Goal: Find specific page/section

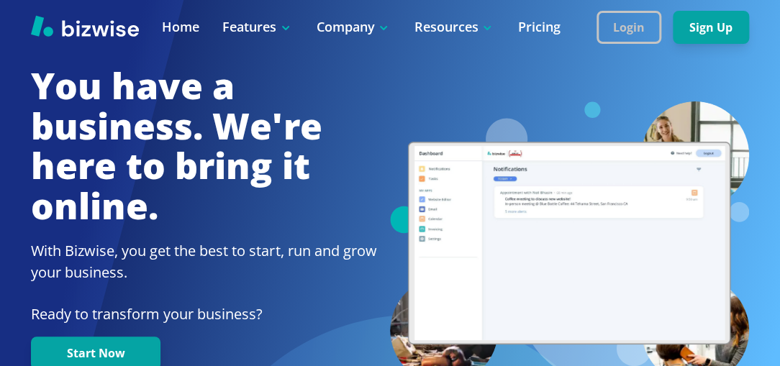
click at [617, 23] on button "Login" at bounding box center [628, 27] width 65 height 33
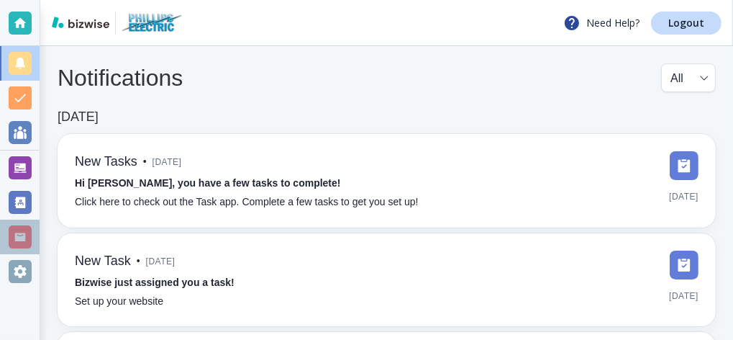
click at [20, 238] on div at bounding box center [20, 236] width 23 height 23
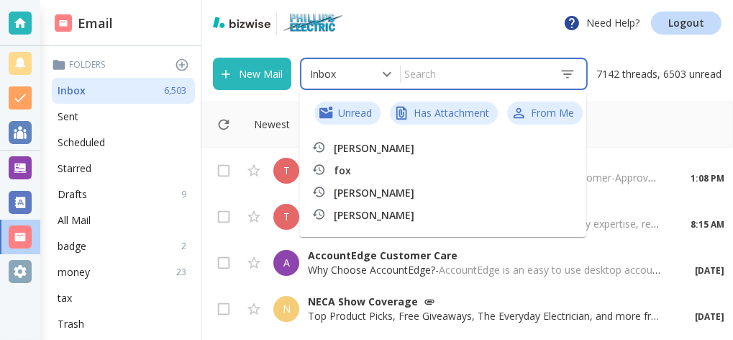
click at [435, 73] on input "text" at bounding box center [474, 73] width 147 height 25
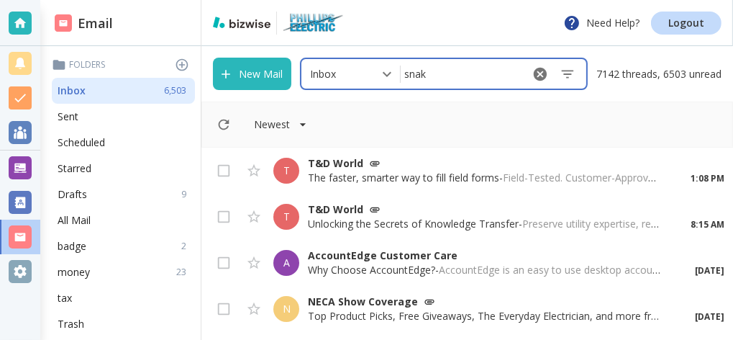
type input "snake"
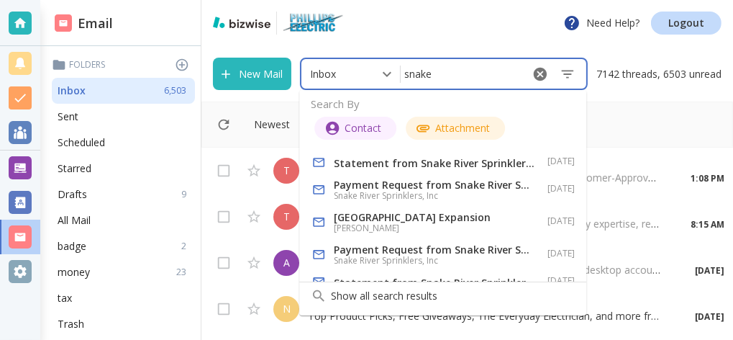
click at [422, 163] on p "Statement from Snake River Sprinklers, Inc." at bounding box center [434, 163] width 201 height 14
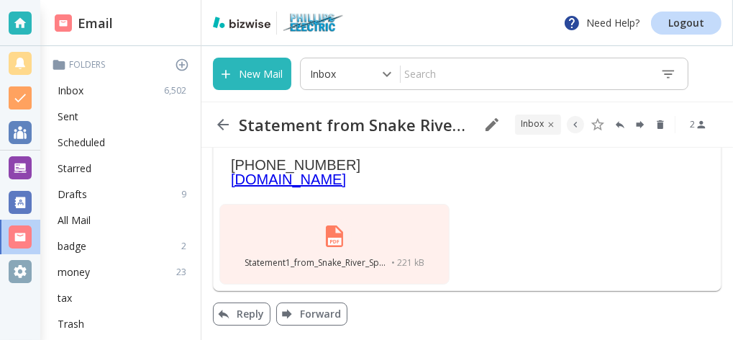
scroll to position [314, 0]
click at [334, 246] on img at bounding box center [334, 236] width 35 height 35
